Goal: Information Seeking & Learning: Learn about a topic

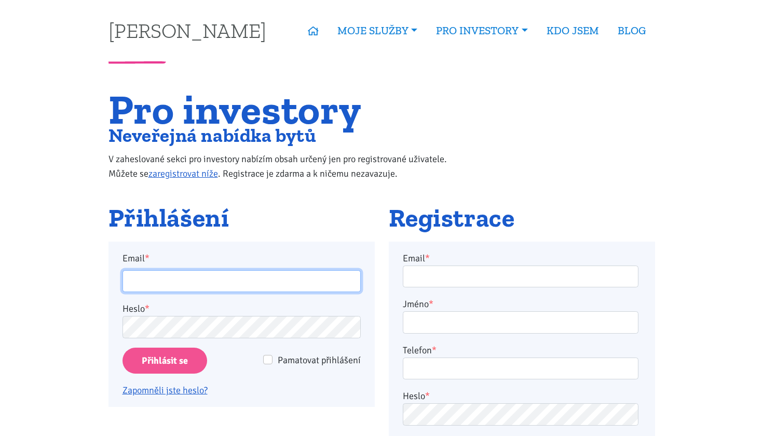
type input "v.slacik@seznam.cz"
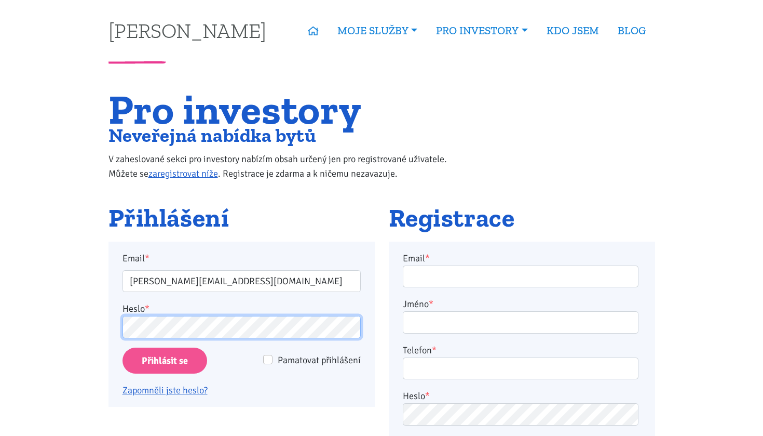
click at [164, 360] on input "Přihlásit se" at bounding box center [165, 360] width 85 height 26
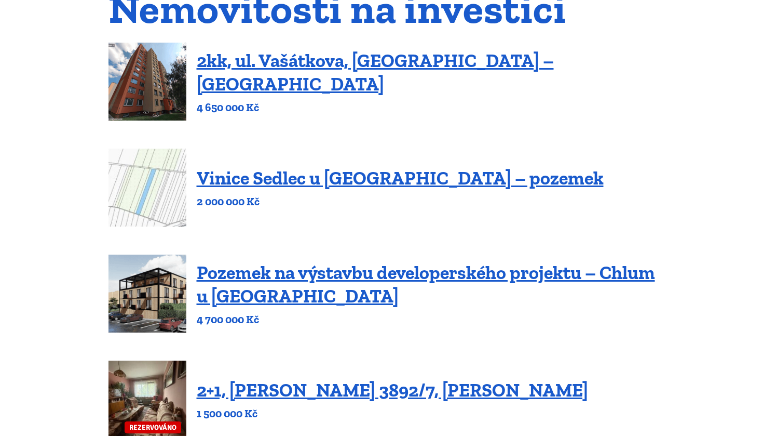
scroll to position [125, 0]
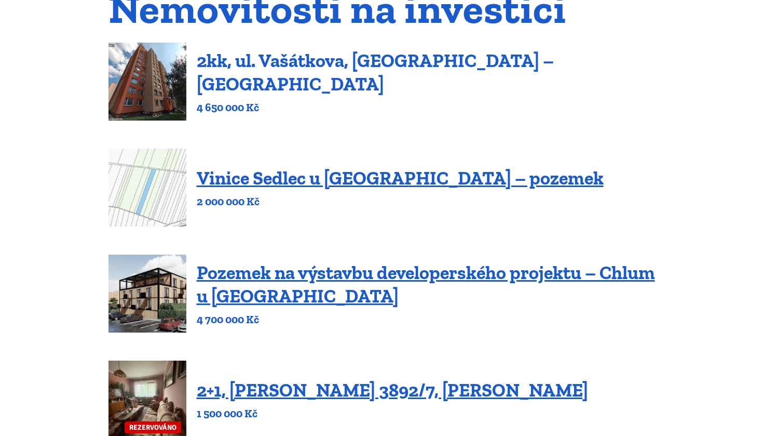
click at [431, 72] on link "2kk, ul. Vašátkova, [GEOGRAPHIC_DATA] – [GEOGRAPHIC_DATA]" at bounding box center [375, 72] width 357 height 46
